Goal: Information Seeking & Learning: Learn about a topic

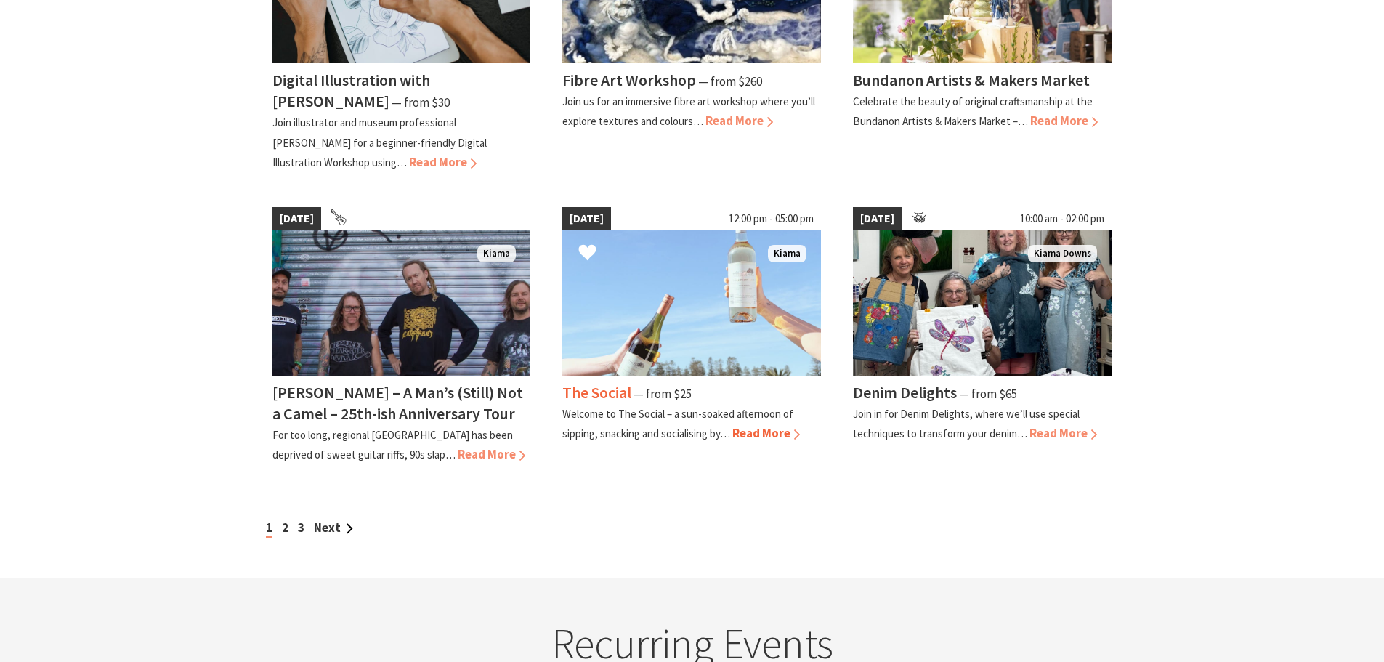
scroll to position [1162, 0]
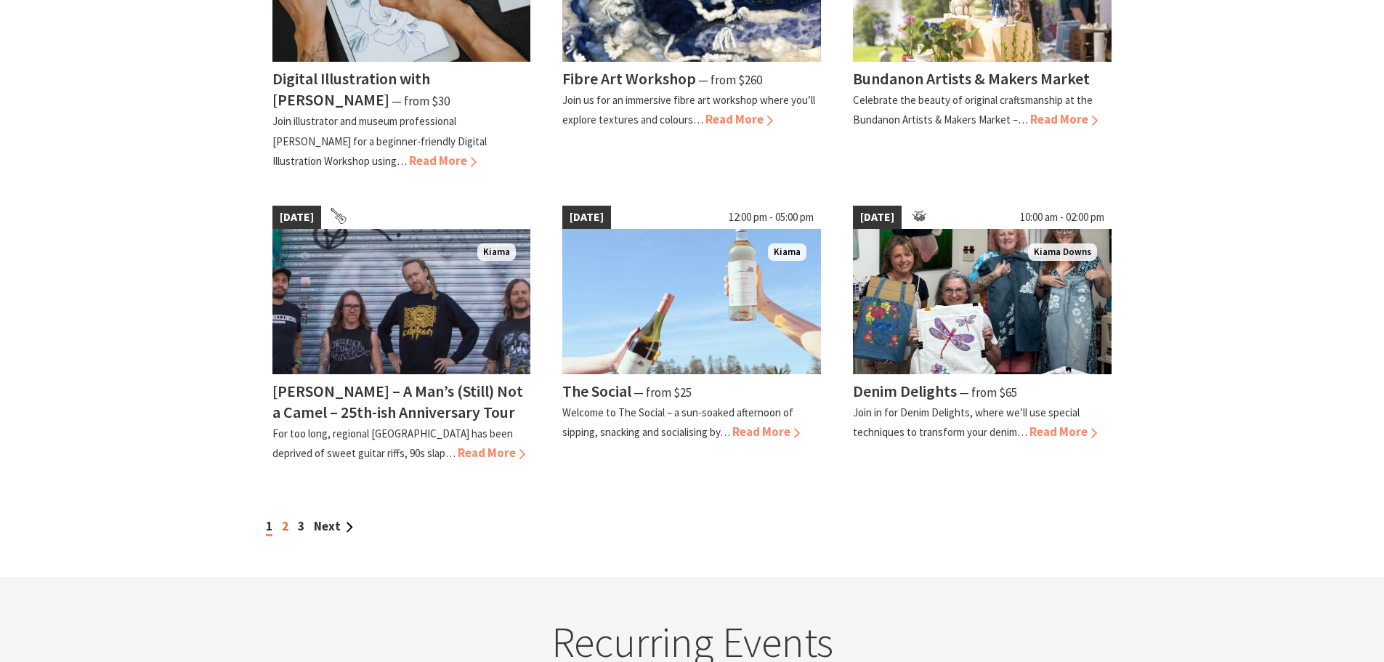
click at [282, 518] on link "2" at bounding box center [285, 526] width 7 height 16
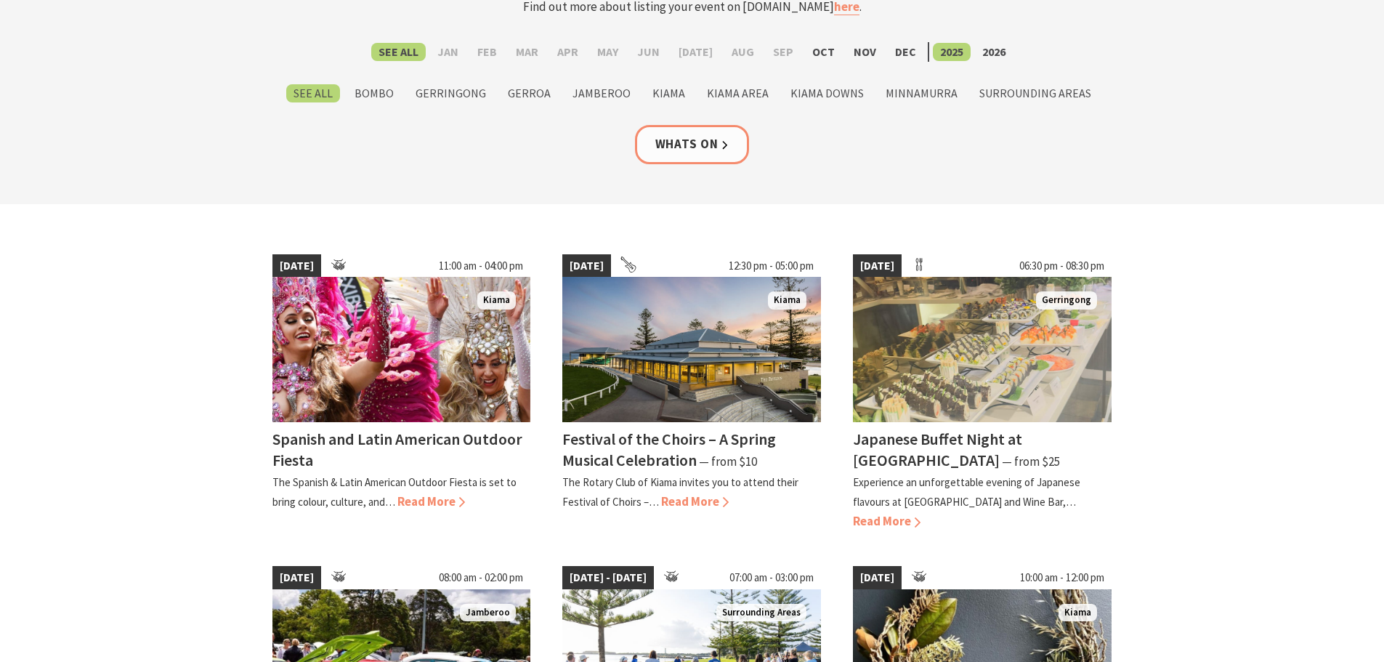
scroll to position [218, 0]
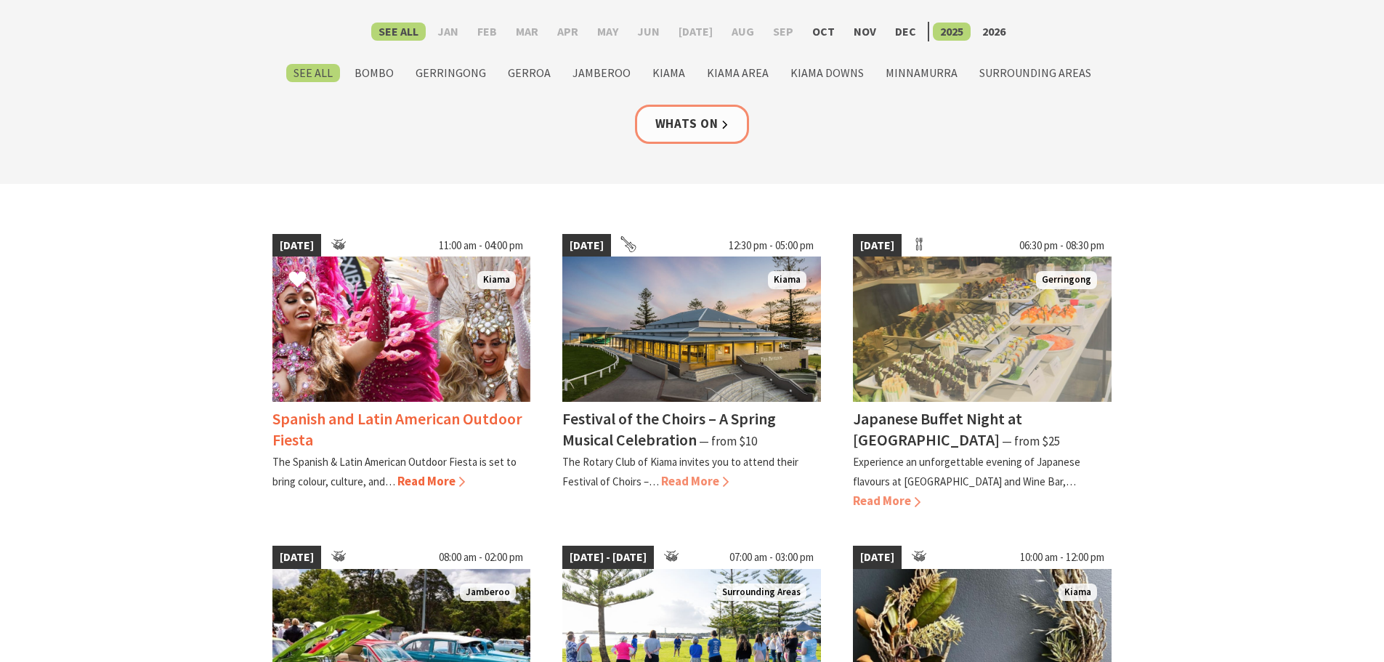
click at [415, 483] on span "Read More" at bounding box center [431, 481] width 68 height 16
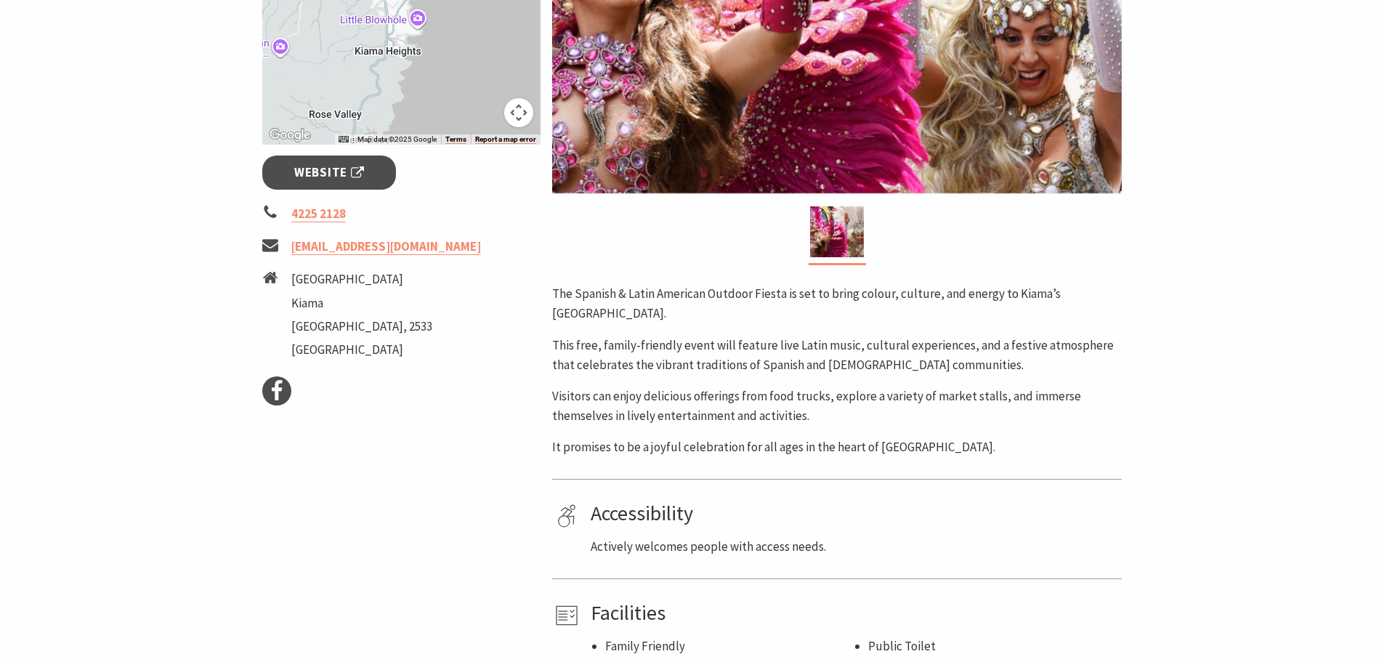
scroll to position [436, 0]
